Goal: Transaction & Acquisition: Purchase product/service

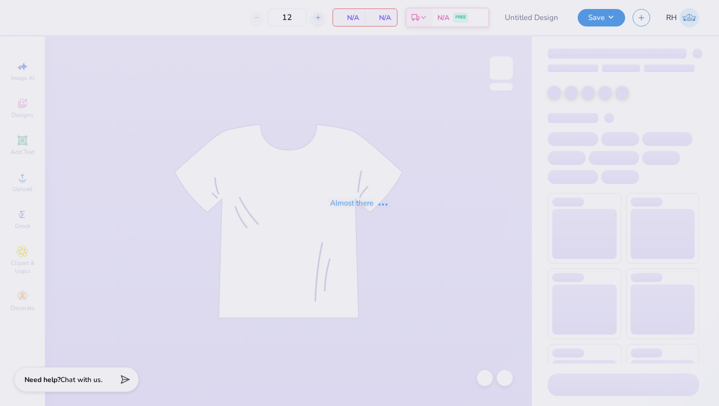
type input "PHC exec merch"
type input "13"
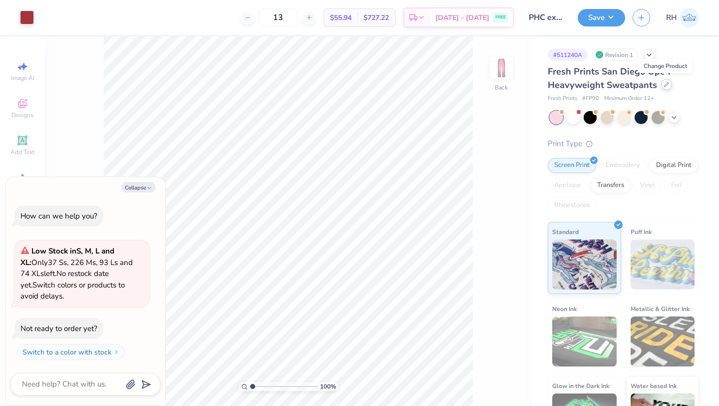
click at [665, 82] on icon at bounding box center [666, 84] width 5 height 5
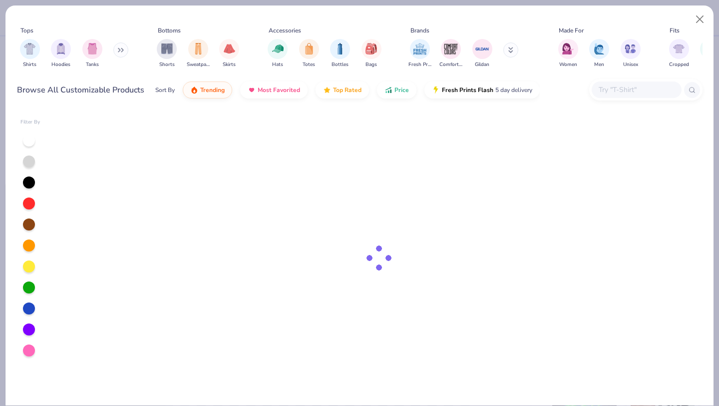
click at [123, 52] on icon at bounding box center [121, 49] width 6 height 5
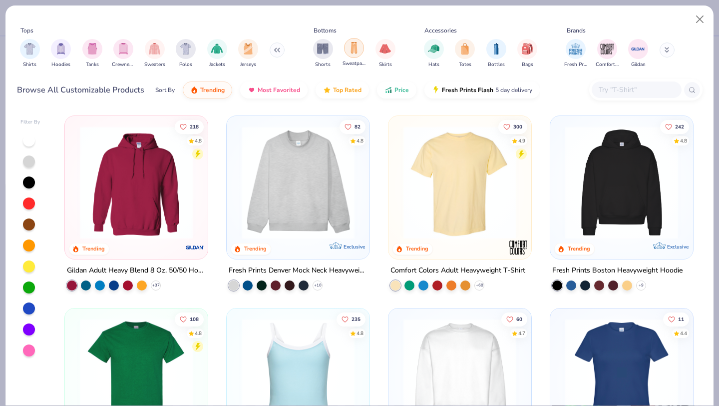
click at [347, 45] on div "filter for Sweatpants" at bounding box center [354, 48] width 20 height 20
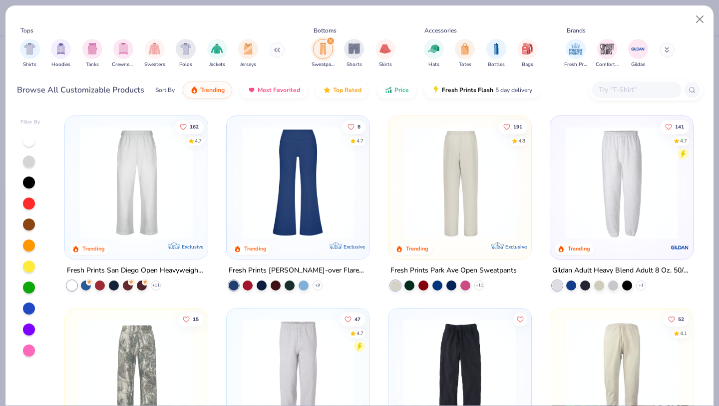
click at [399, 197] on img at bounding box center [337, 182] width 123 height 113
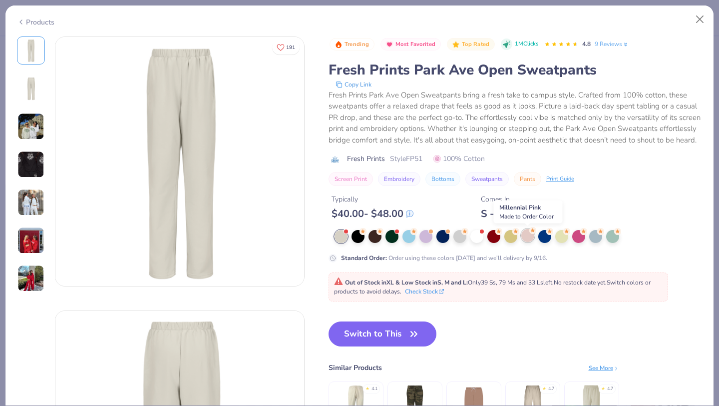
click at [528, 235] on div at bounding box center [527, 235] width 13 height 13
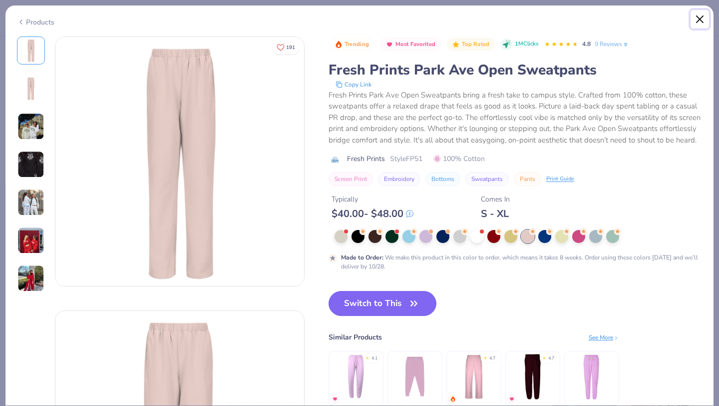
click at [705, 19] on button "Close" at bounding box center [700, 19] width 19 height 19
type textarea "x"
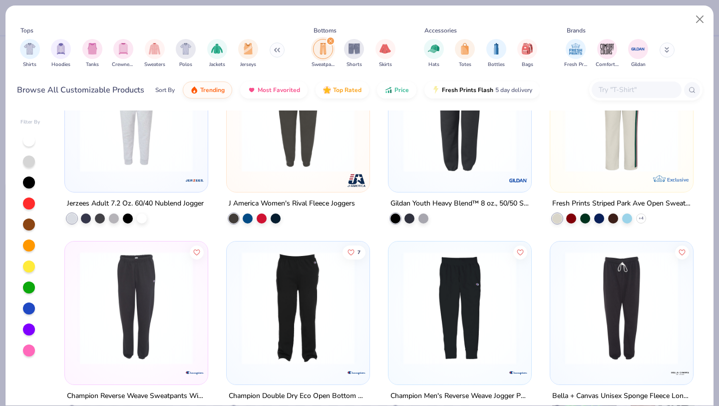
scroll to position [838, 0]
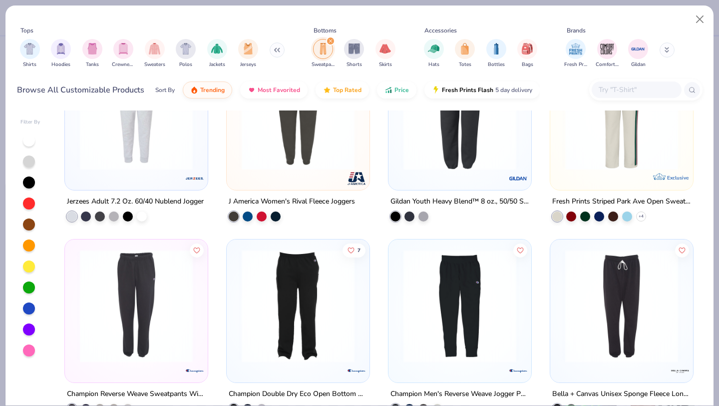
click at [622, 88] on input "text" at bounding box center [636, 89] width 77 height 11
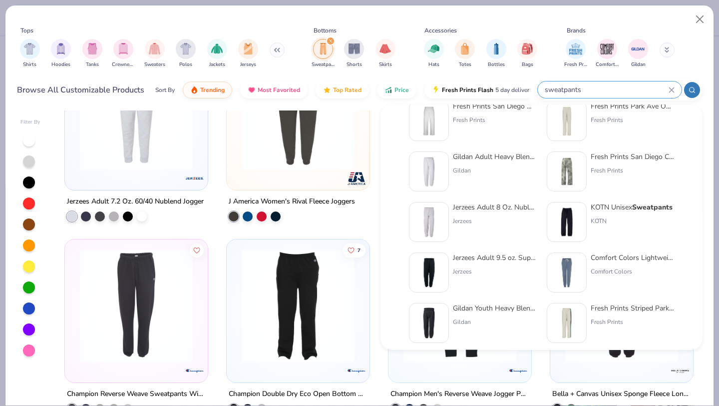
scroll to position [0, 0]
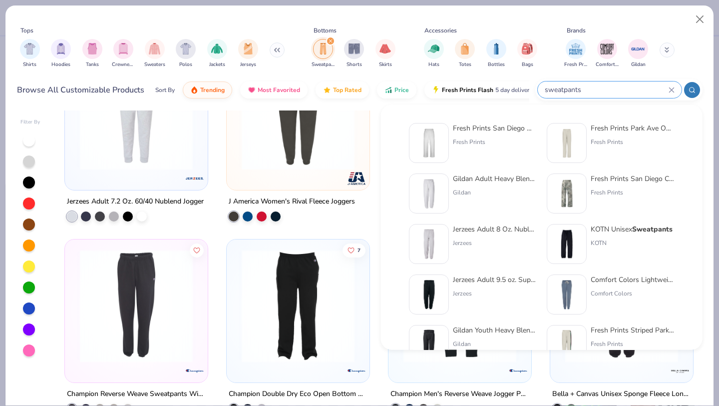
type input "sweatpants"
click at [442, 134] on img at bounding box center [429, 142] width 31 height 31
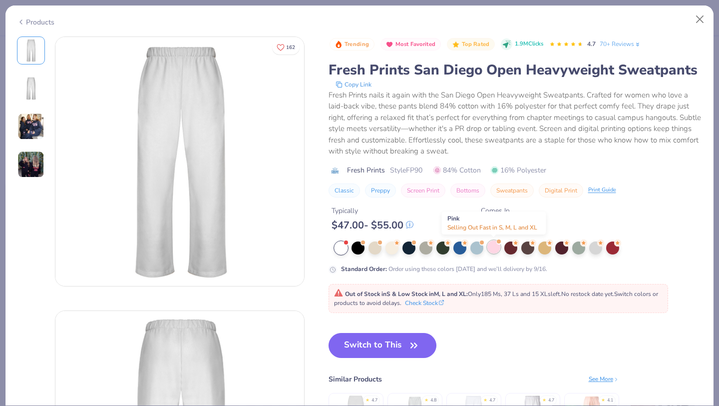
click at [494, 247] on div at bounding box center [493, 246] width 13 height 13
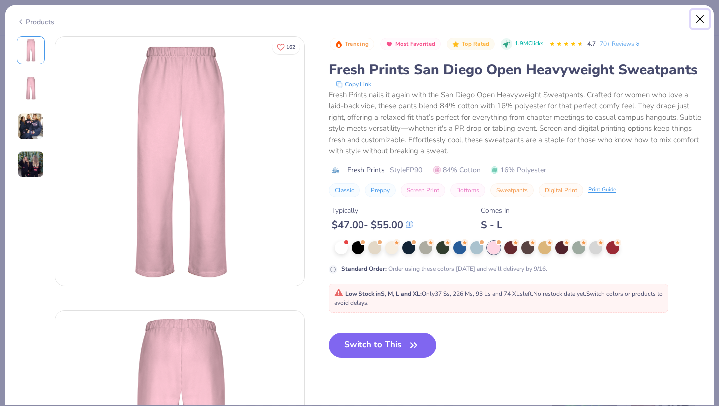
click at [703, 16] on button "Close" at bounding box center [700, 19] width 19 height 19
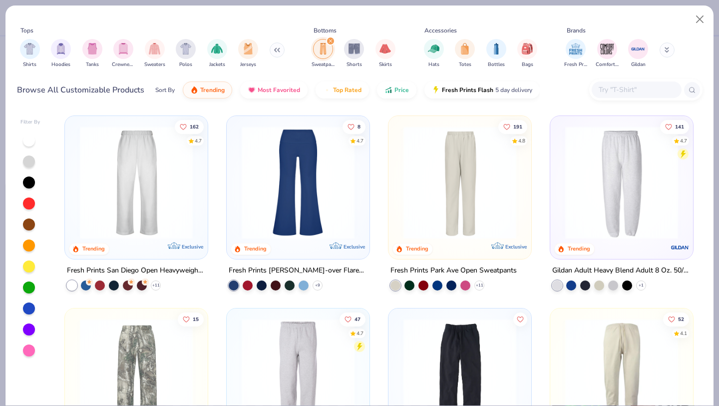
click at [444, 180] on img at bounding box center [460, 182] width 123 height 113
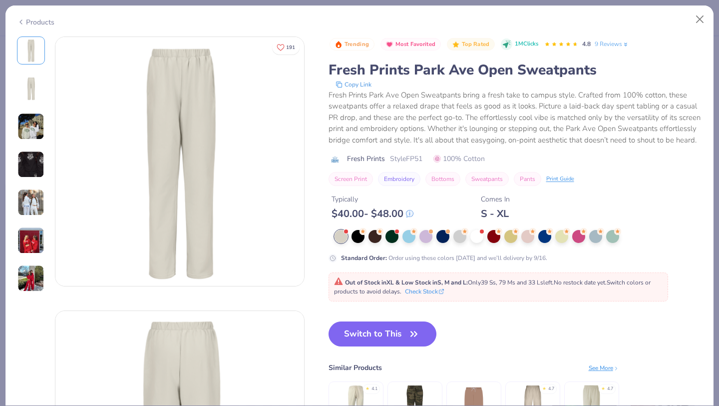
click at [21, 123] on img at bounding box center [30, 126] width 27 height 27
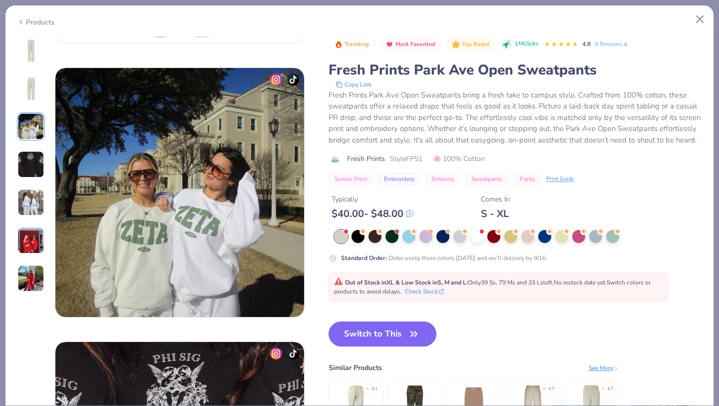
scroll to position [547, 0]
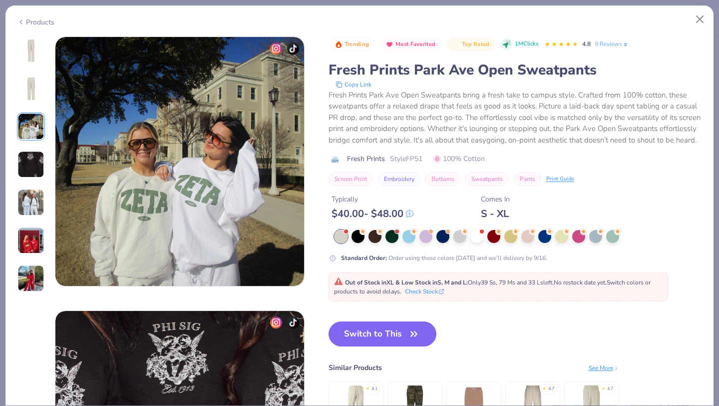
click at [27, 196] on img at bounding box center [30, 202] width 27 height 27
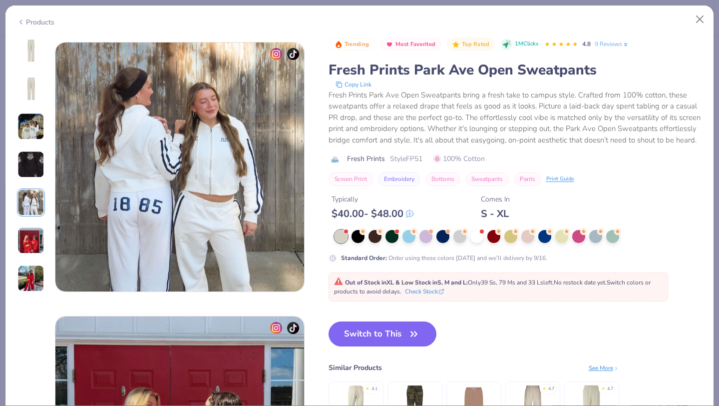
scroll to position [1095, 0]
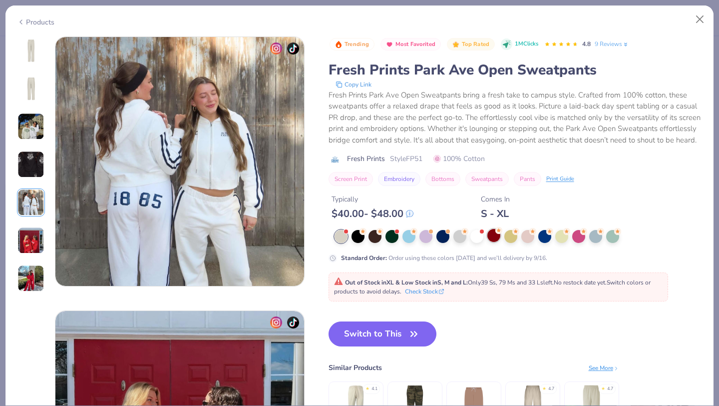
click at [497, 236] on div at bounding box center [493, 235] width 13 height 13
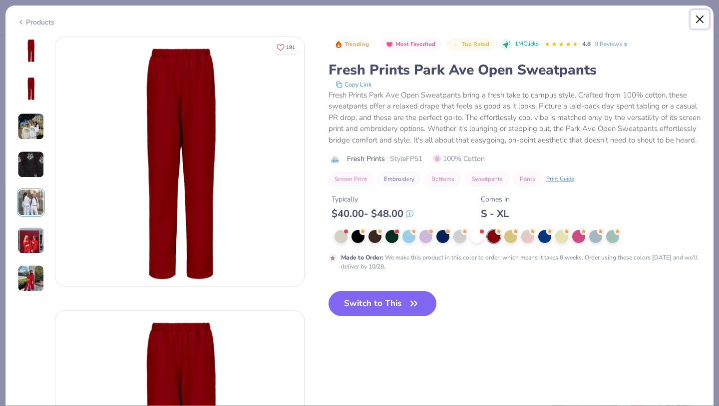
click at [702, 21] on button "Close" at bounding box center [700, 19] width 19 height 19
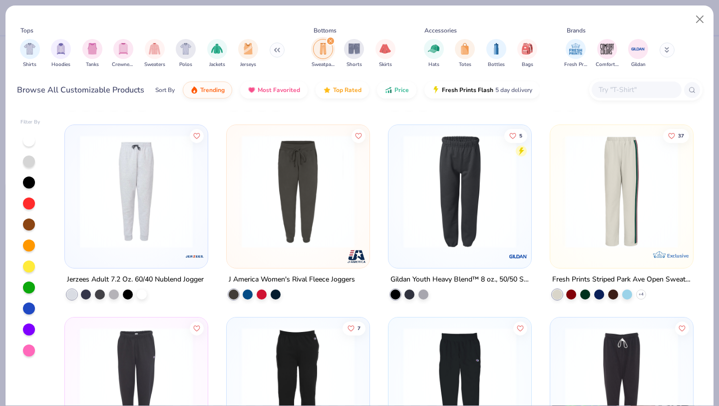
scroll to position [765, 0]
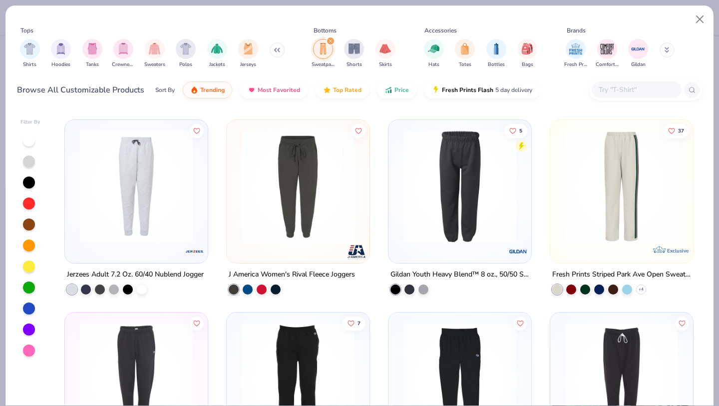
click at [633, 168] on img at bounding box center [621, 186] width 123 height 113
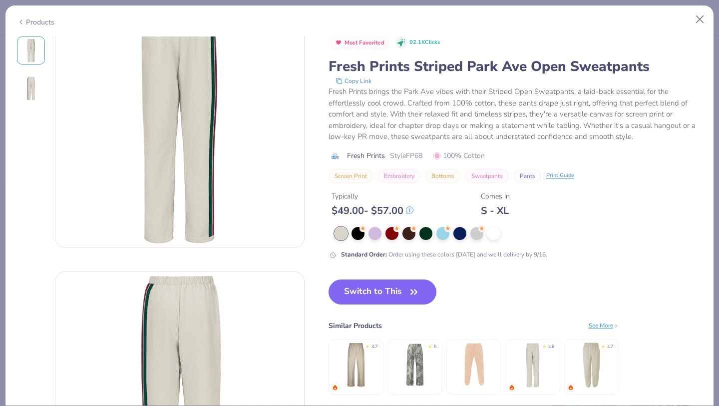
scroll to position [58, 0]
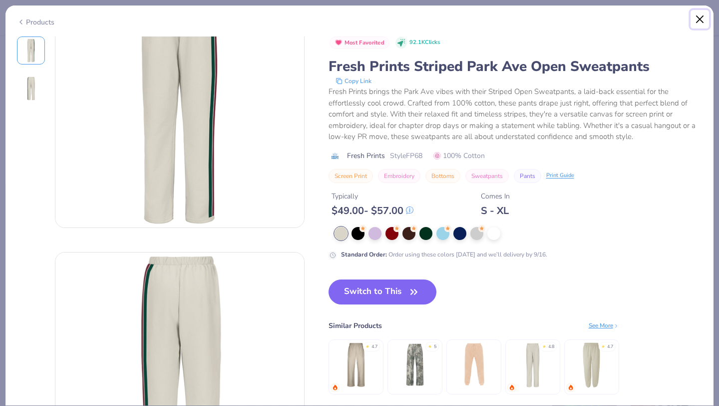
click at [698, 15] on button "Close" at bounding box center [700, 19] width 19 height 19
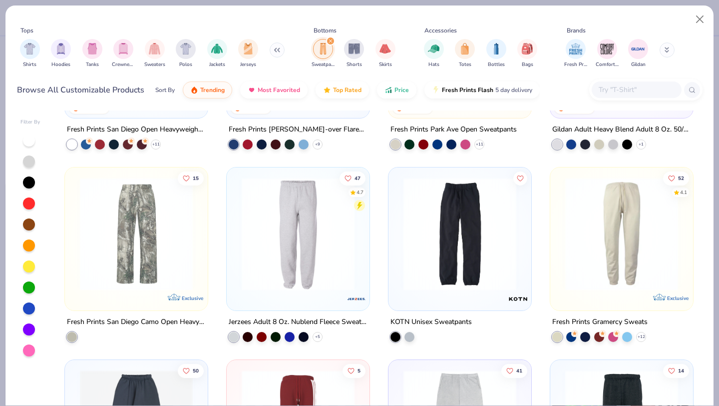
scroll to position [27, 0]
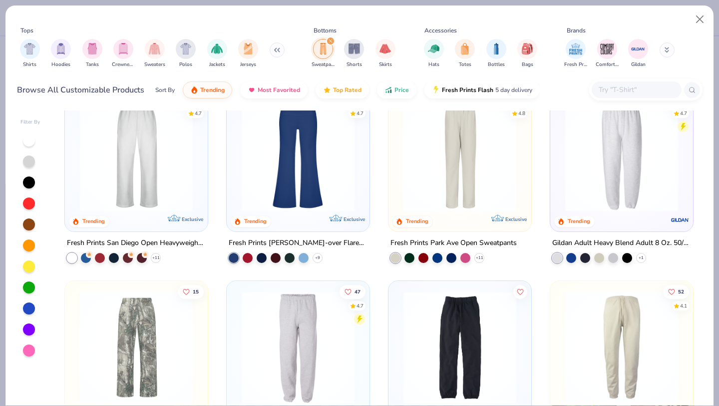
click at [352, 45] on img "filter for Shorts" at bounding box center [354, 48] width 11 height 11
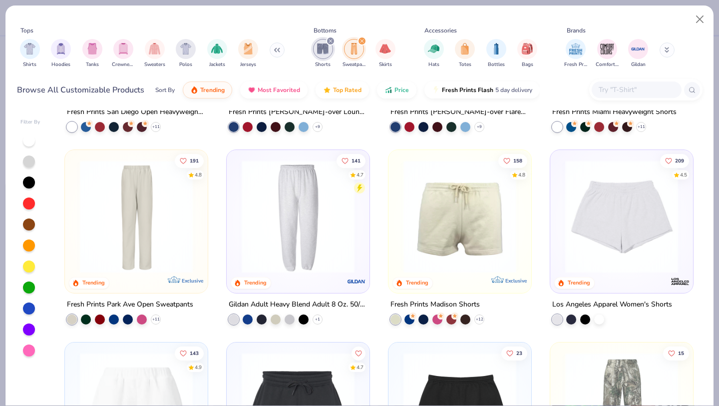
scroll to position [157, 0]
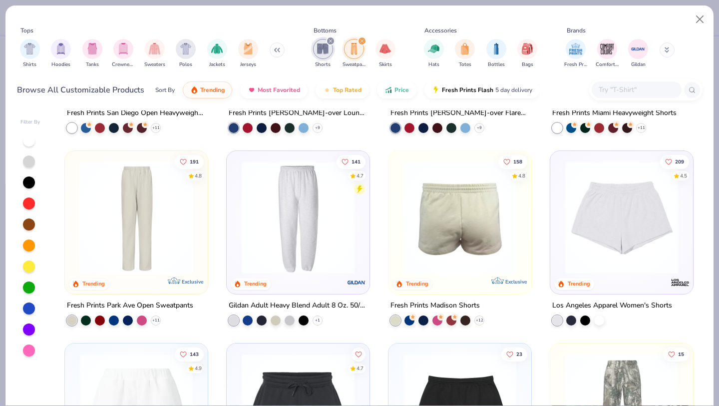
click at [463, 226] on div at bounding box center [460, 217] width 368 height 113
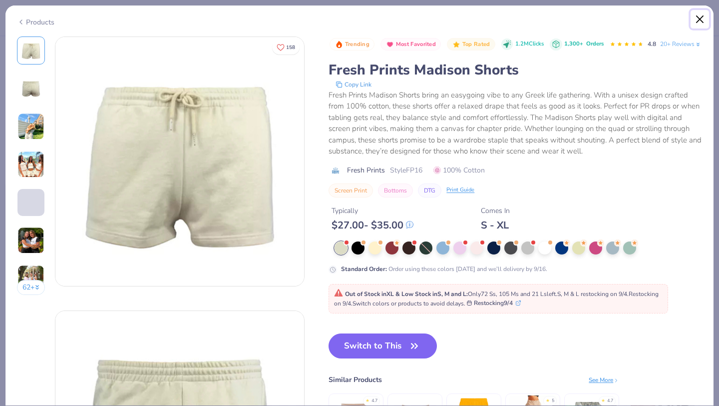
click at [698, 18] on button "Close" at bounding box center [700, 19] width 19 height 19
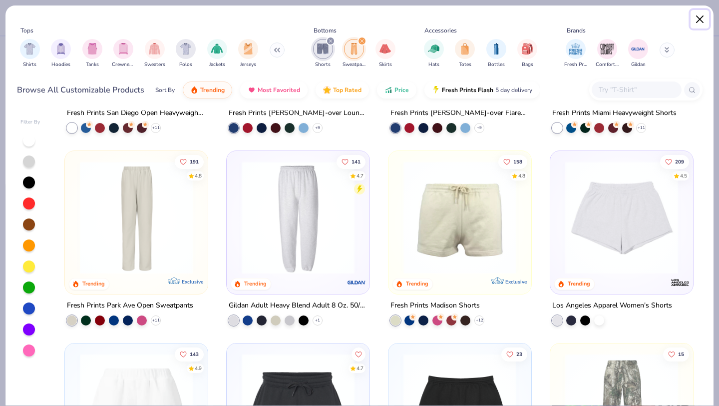
click at [695, 21] on button "Close" at bounding box center [700, 19] width 19 height 19
type textarea "x"
